Goal: Information Seeking & Learning: Check status

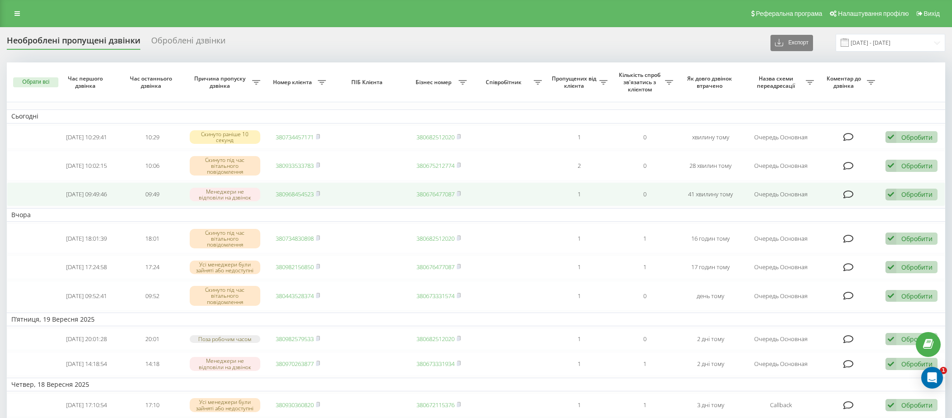
click at [309, 193] on link "380968454523" at bounding box center [295, 194] width 38 height 8
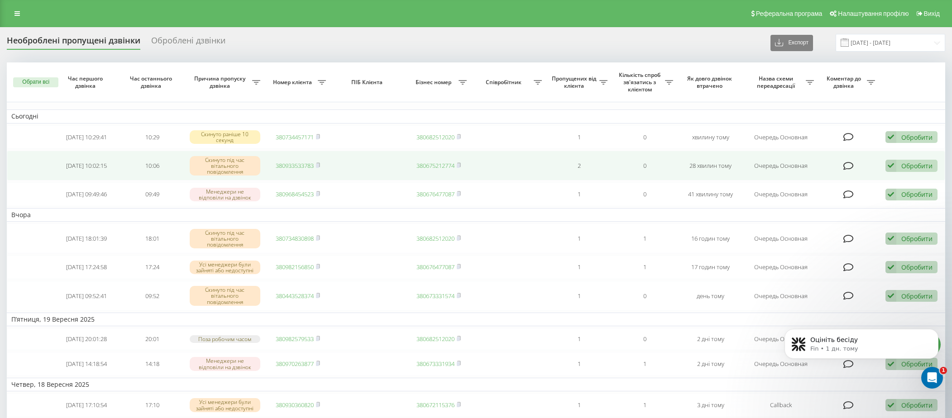
click at [293, 165] on link "380933533783" at bounding box center [295, 166] width 38 height 8
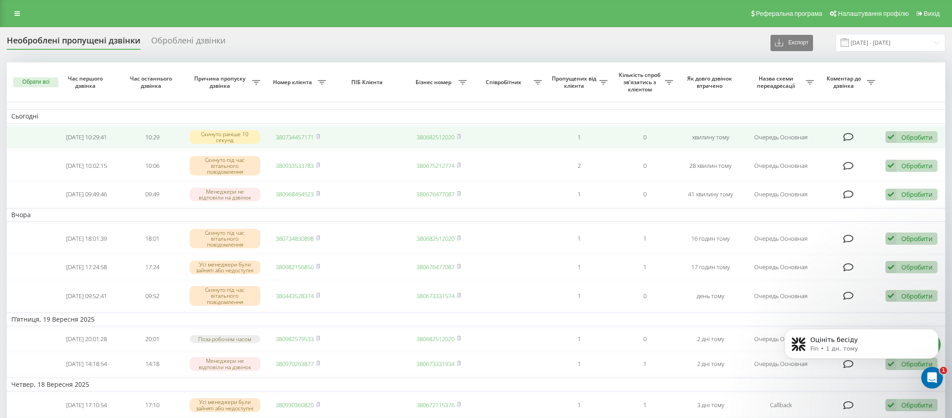
click at [300, 139] on link "380734457171" at bounding box center [295, 137] width 38 height 8
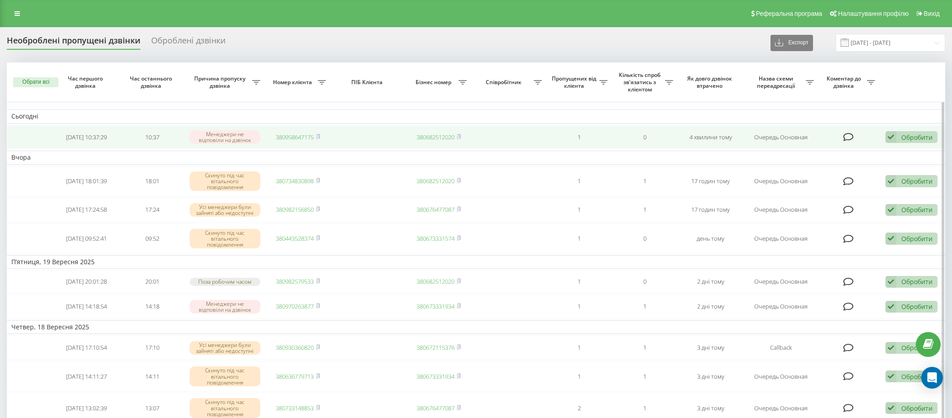
click at [298, 138] on link "380958647175" at bounding box center [295, 137] width 38 height 8
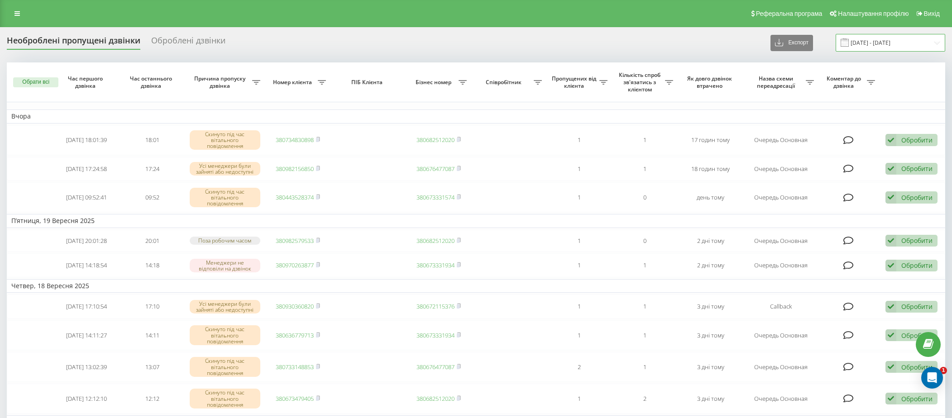
click at [876, 44] on input "[DATE] - [DATE]" at bounding box center [891, 43] width 110 height 18
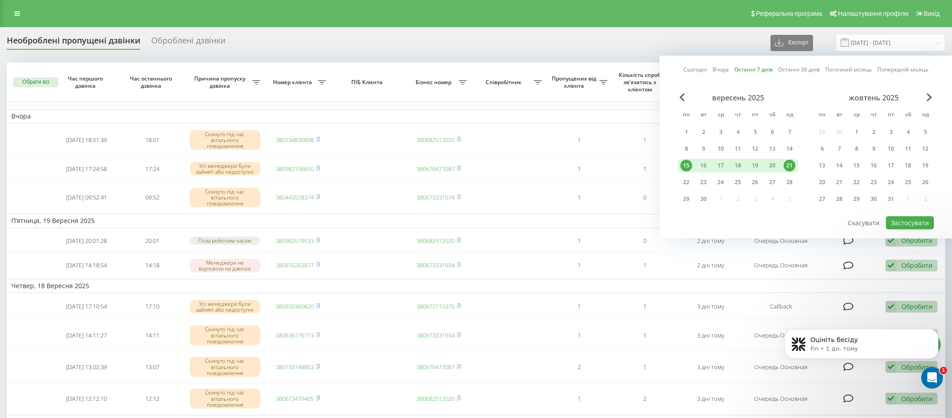
click at [765, 72] on link "Останні 7 днів" at bounding box center [753, 69] width 38 height 9
click at [897, 226] on button "Застосувати" at bounding box center [910, 222] width 48 height 13
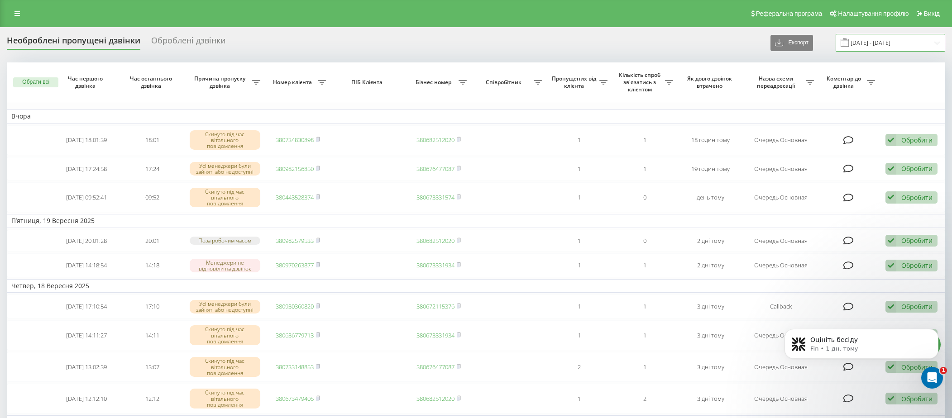
click at [865, 36] on input "15.09.2025 - 21.09.2025" at bounding box center [891, 43] width 110 height 18
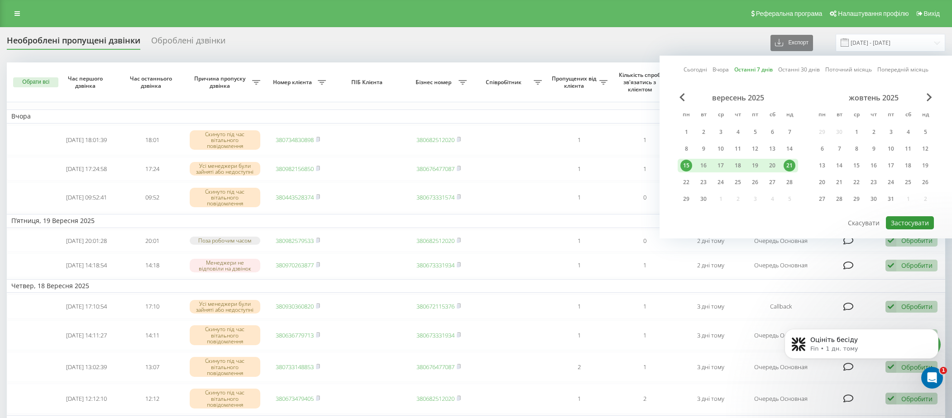
click at [905, 222] on button "Застосувати" at bounding box center [910, 222] width 48 height 13
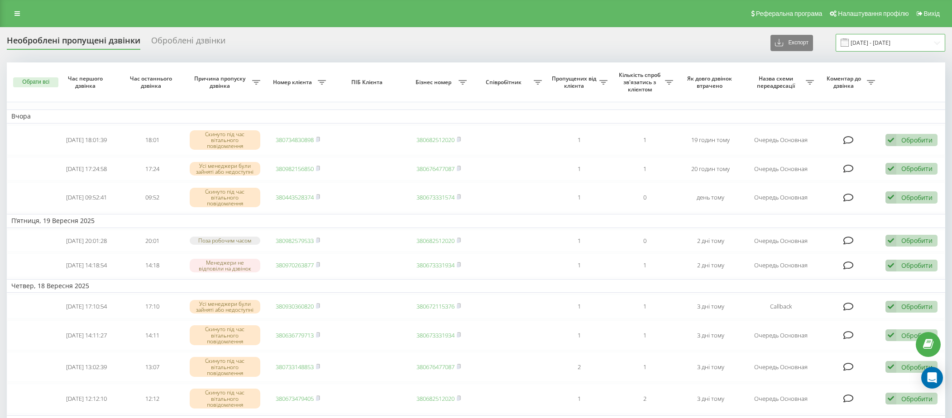
click at [876, 44] on input "15.09.2025 - 21.09.2025" at bounding box center [891, 43] width 110 height 18
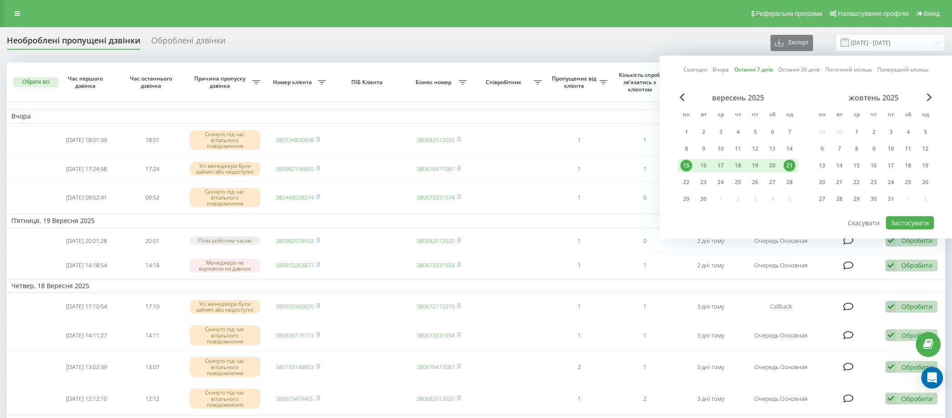
click at [793, 71] on link "Останні 30 днів" at bounding box center [799, 69] width 42 height 9
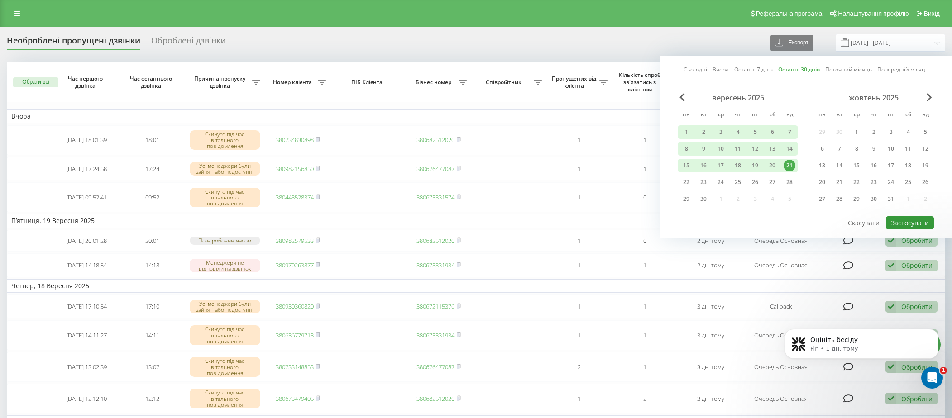
click at [909, 220] on button "Застосувати" at bounding box center [910, 222] width 48 height 13
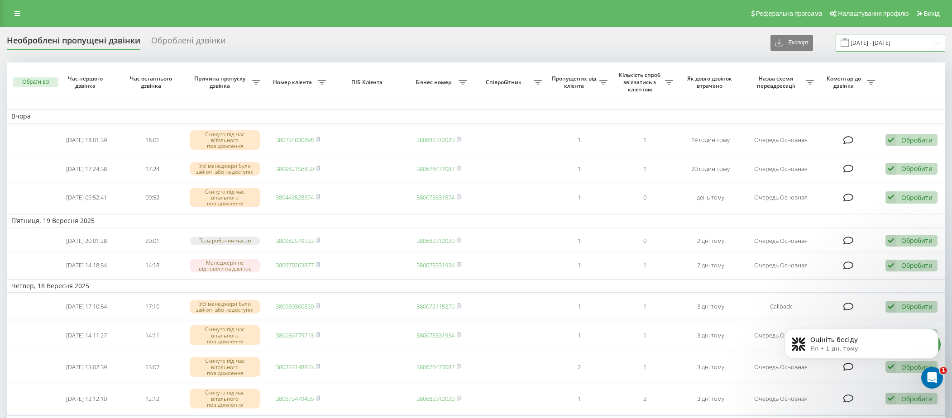
click at [872, 47] on input "23.08.2025 - 21.09.2025" at bounding box center [891, 43] width 110 height 18
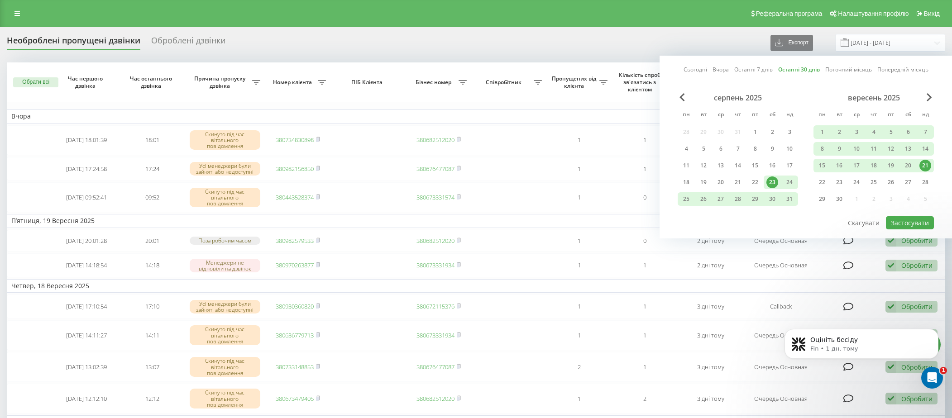
click at [743, 69] on link "Останні 7 днів" at bounding box center [753, 69] width 38 height 9
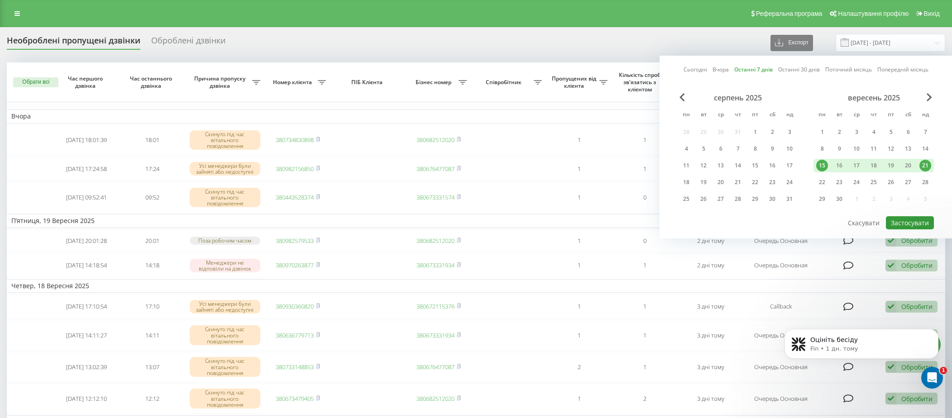
click at [899, 221] on button "Застосувати" at bounding box center [910, 222] width 48 height 13
type input "15.09.2025 - 21.09.2025"
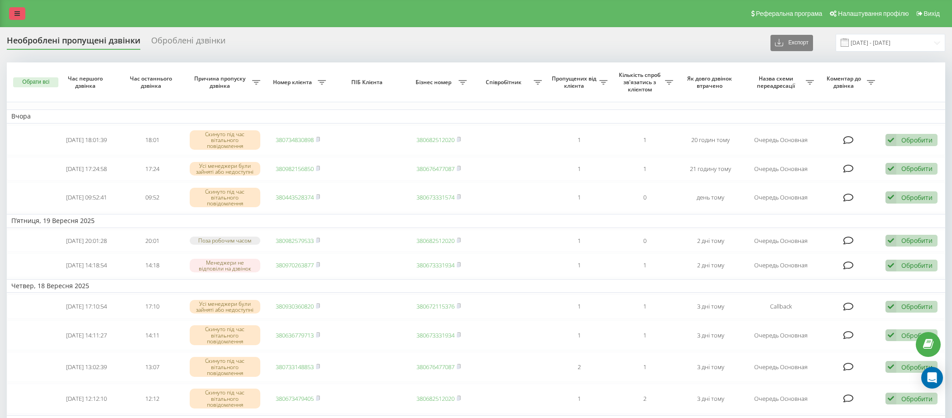
click at [20, 11] on link at bounding box center [17, 13] width 16 height 13
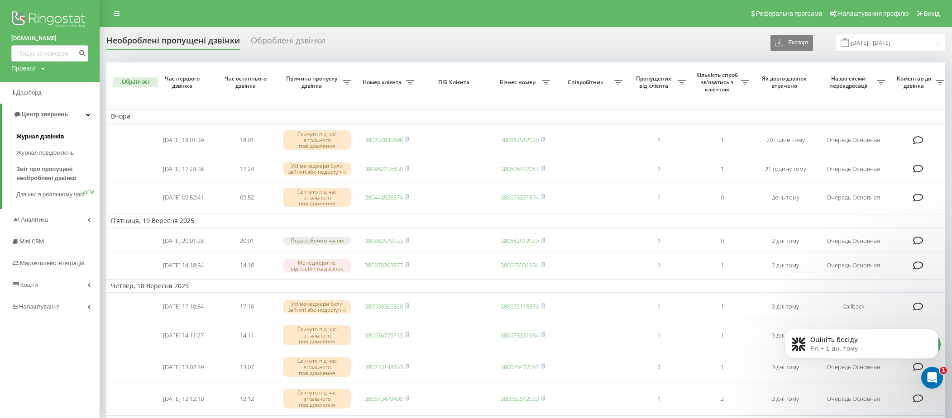
click at [44, 136] on span "Журнал дзвінків" at bounding box center [40, 136] width 48 height 9
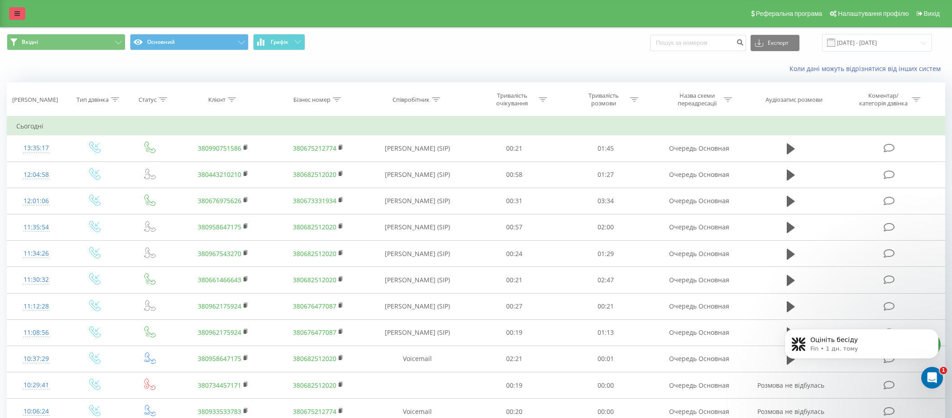
click at [19, 11] on icon at bounding box center [16, 13] width 5 height 6
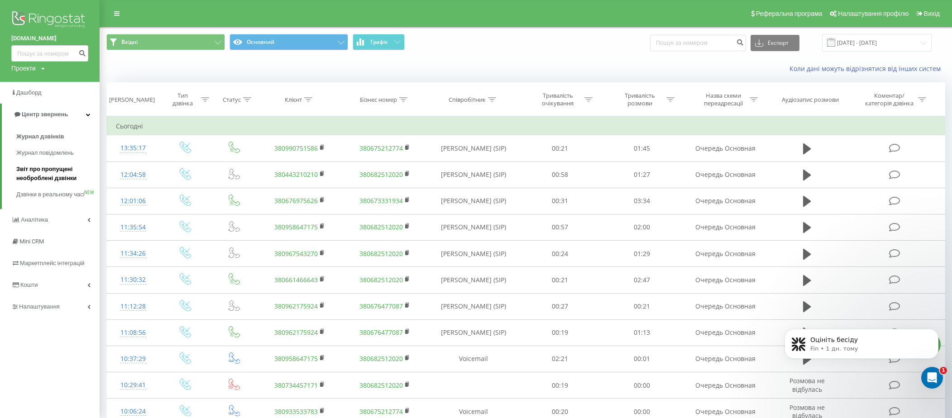
click at [64, 173] on span "Звіт про пропущені необроблені дзвінки" at bounding box center [55, 174] width 79 height 18
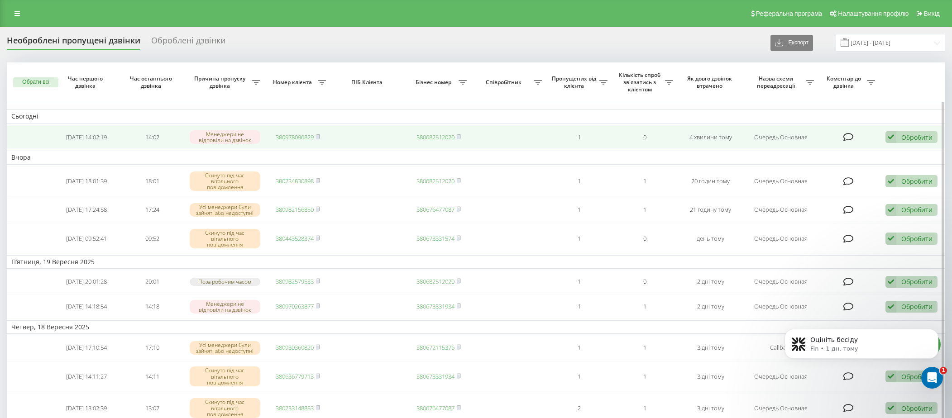
click at [306, 139] on link "380978096829" at bounding box center [295, 137] width 38 height 8
